Goal: Information Seeking & Learning: Understand process/instructions

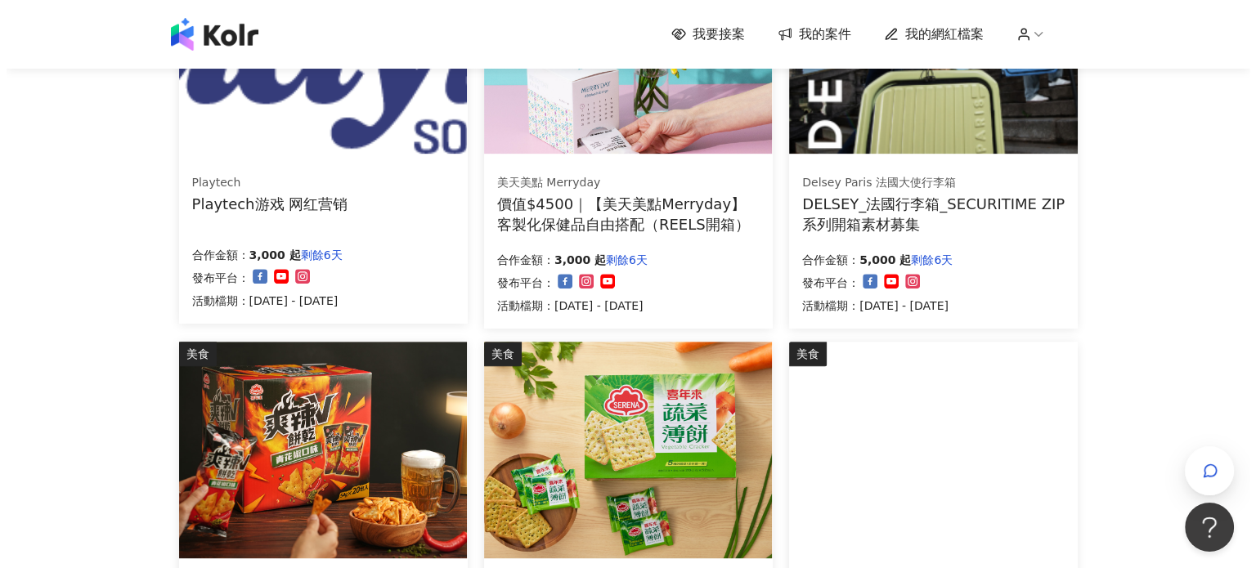
scroll to position [648, 0]
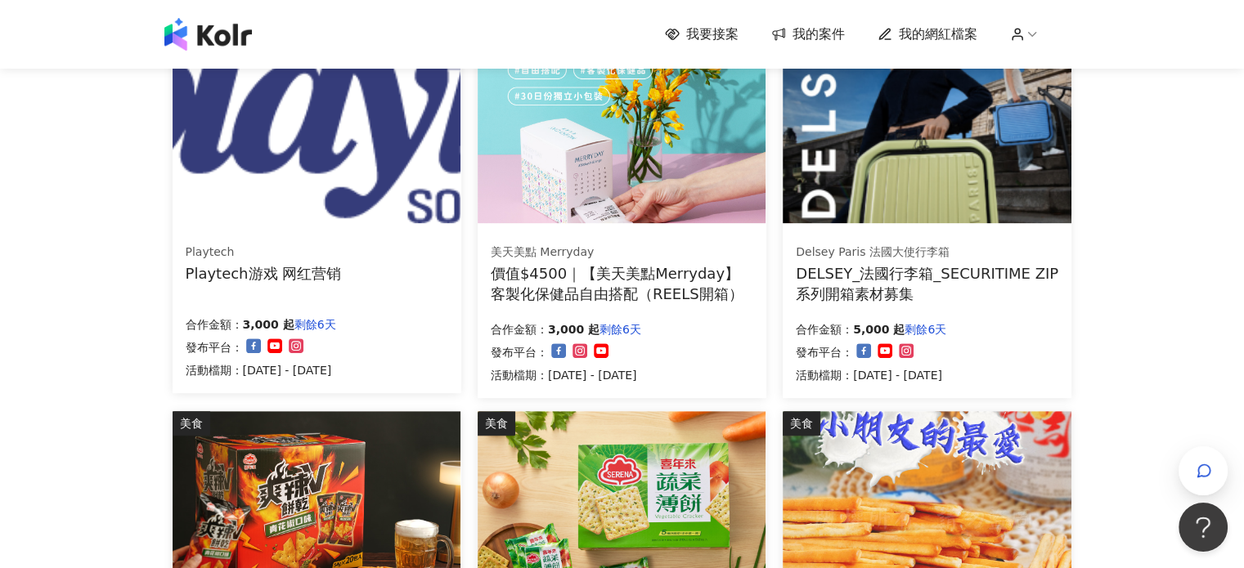
click at [953, 303] on div "DELSEY_法國行李箱_SECURITIME ZIP系列開箱素材募集" at bounding box center [927, 283] width 263 height 41
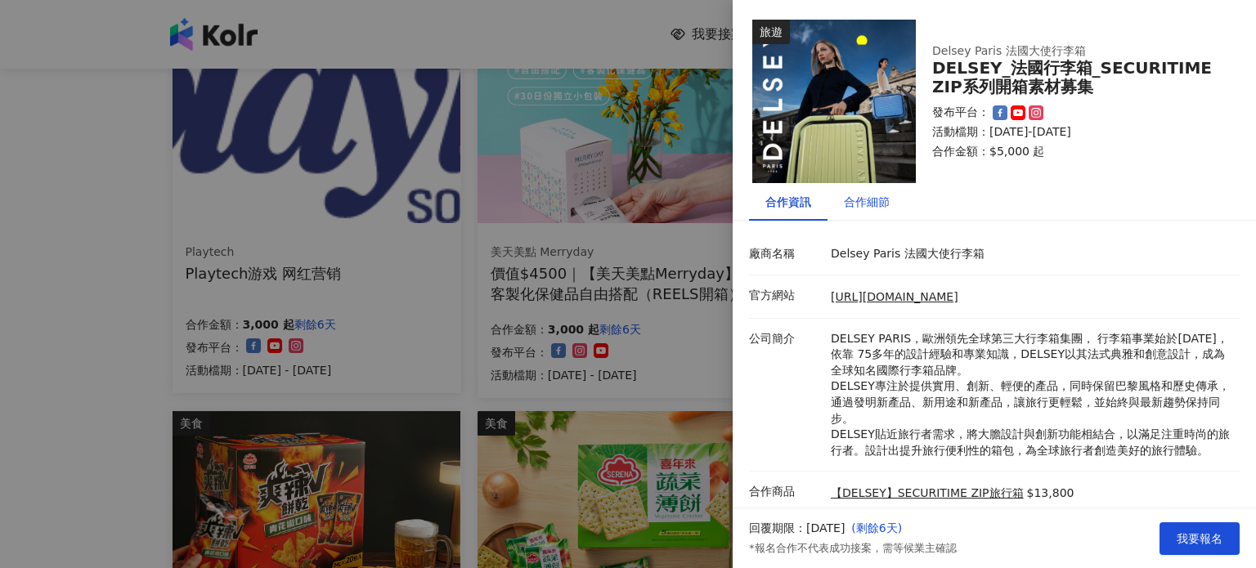
click at [874, 210] on div "合作細節" at bounding box center [867, 202] width 46 height 18
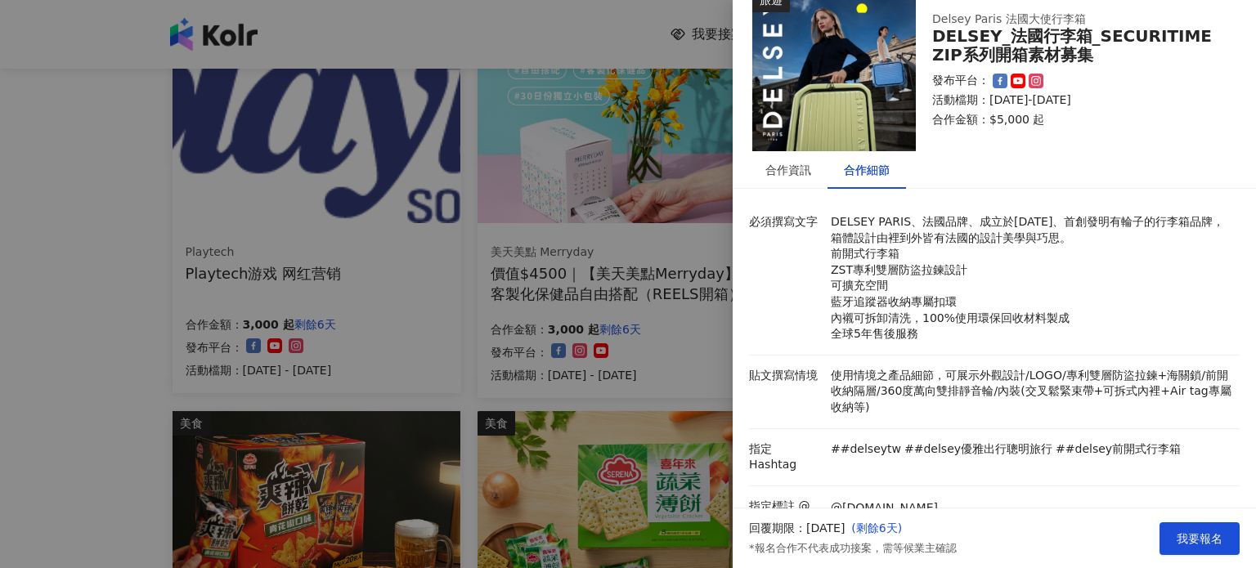
scroll to position [0, 0]
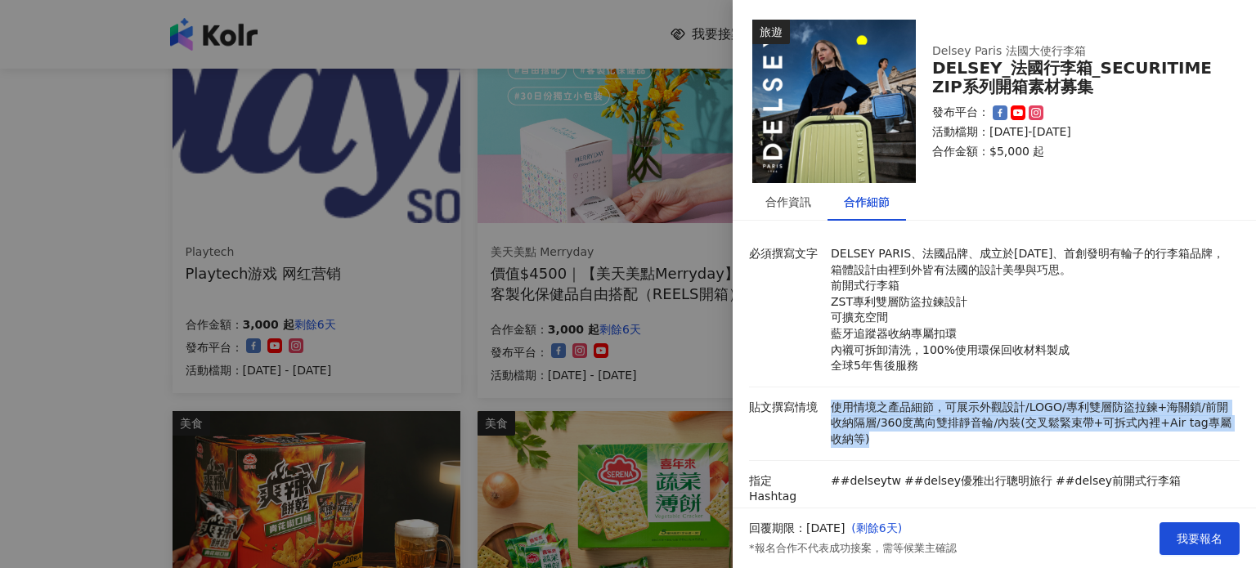
drag, startPoint x: 823, startPoint y: 411, endPoint x: 1031, endPoint y: 433, distance: 208.9
click at [1024, 433] on div "貼文撰寫情境 使用情境之產品細節，可展示外觀設計/LOGO/專利雙層防盜拉鍊+海關鎖/前開收納隔層/360度萬向雙排靜音輪/內裝(交叉鬆緊束帶+可拆式內裡+A…" at bounding box center [990, 424] width 491 height 48
click at [1031, 433] on p "使用情境之產品細節，可展示外觀設計/LOGO/專利雙層防盜拉鍊+海關鎖/前開收納隔層/360度萬向雙排靜音輪/內裝(交叉鬆緊束帶+可拆式內裡+Air tag專…" at bounding box center [1031, 424] width 401 height 48
